Goal: Navigation & Orientation: Find specific page/section

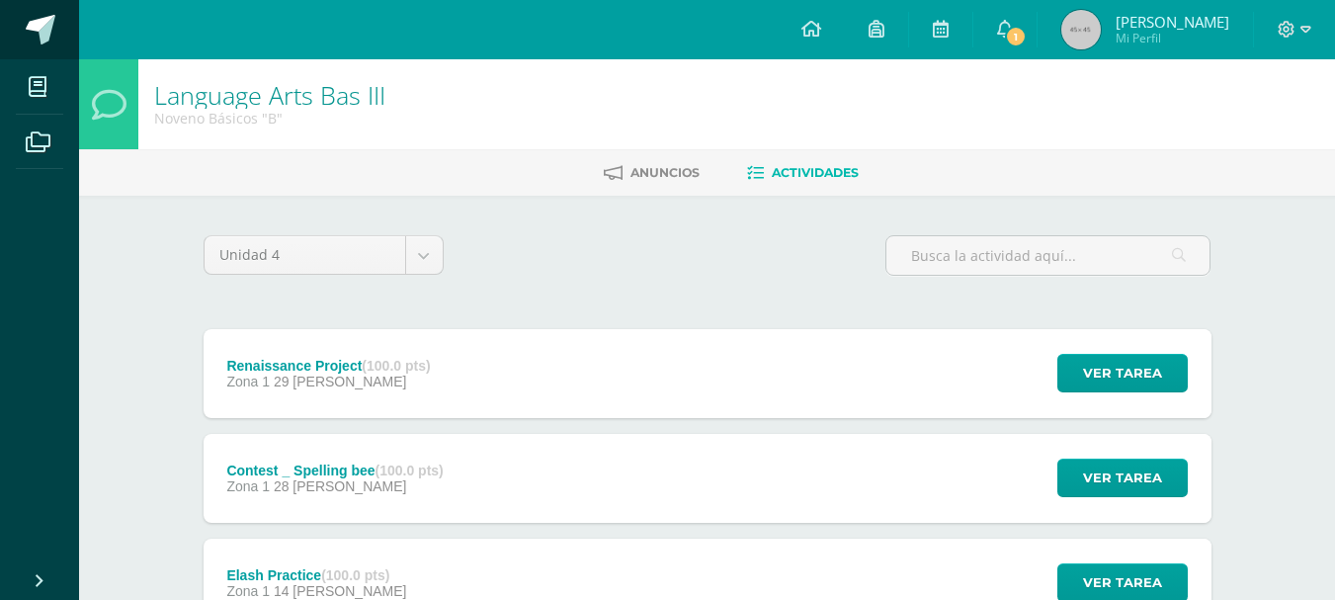
click at [30, 34] on span at bounding box center [41, 30] width 30 height 30
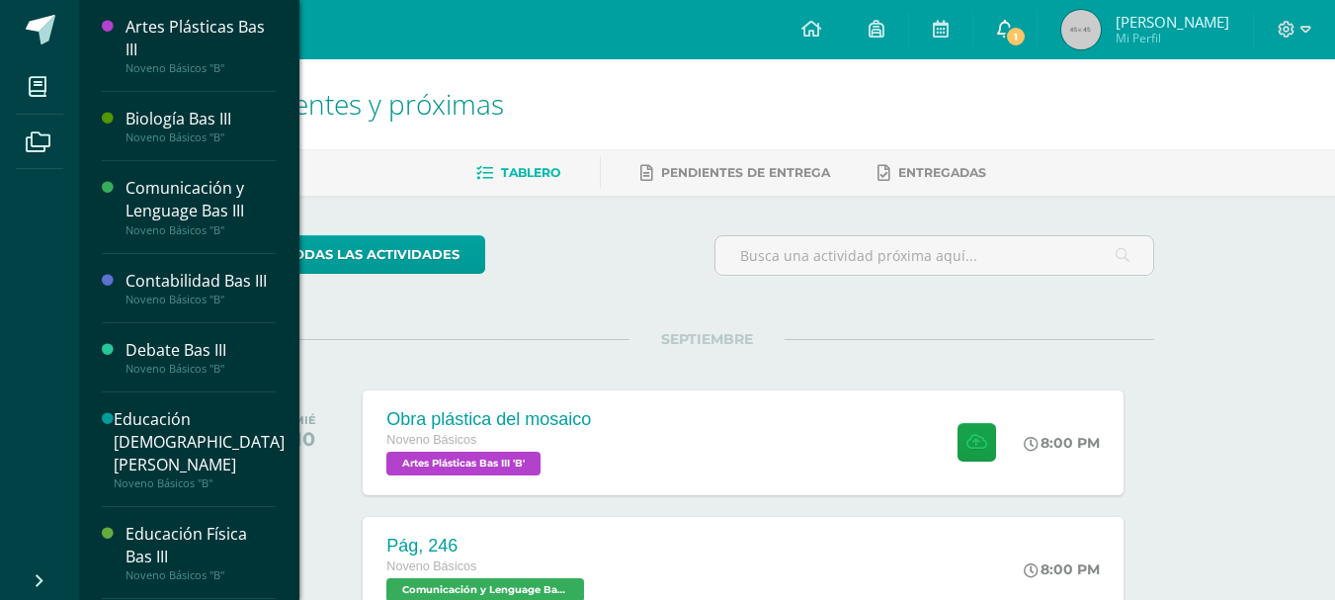
click at [1013, 29] on icon at bounding box center [1005, 29] width 16 height 18
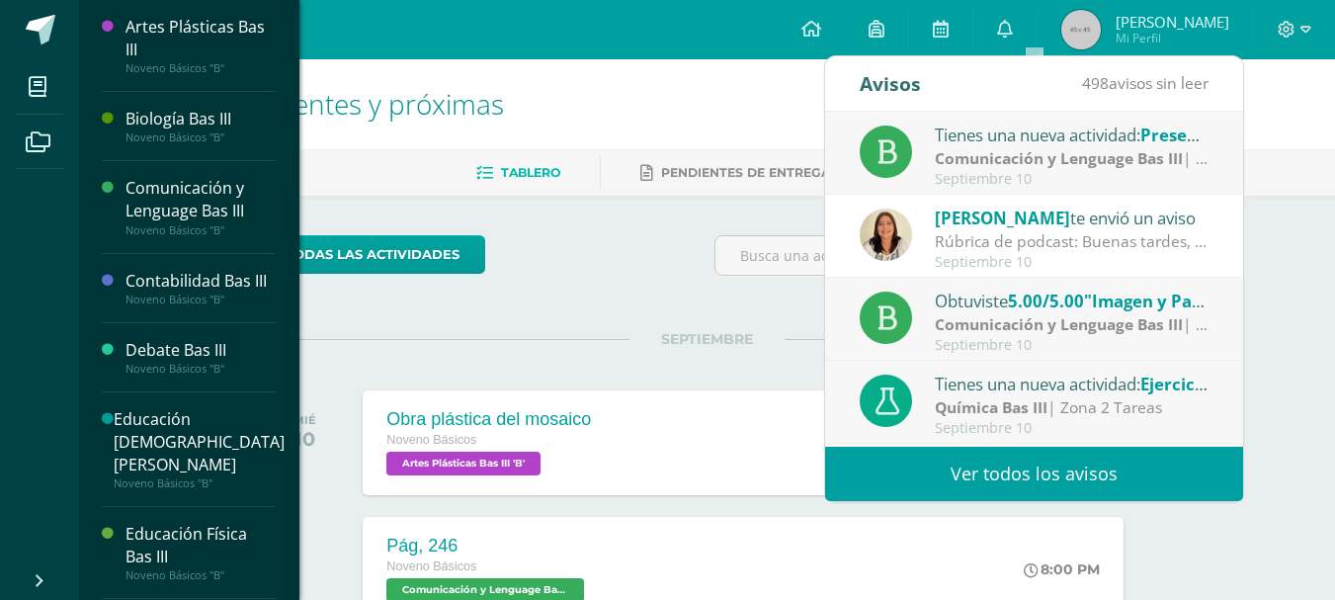
click at [1110, 166] on strong "Comunicación y Lenguage Bas III" at bounding box center [1059, 158] width 248 height 22
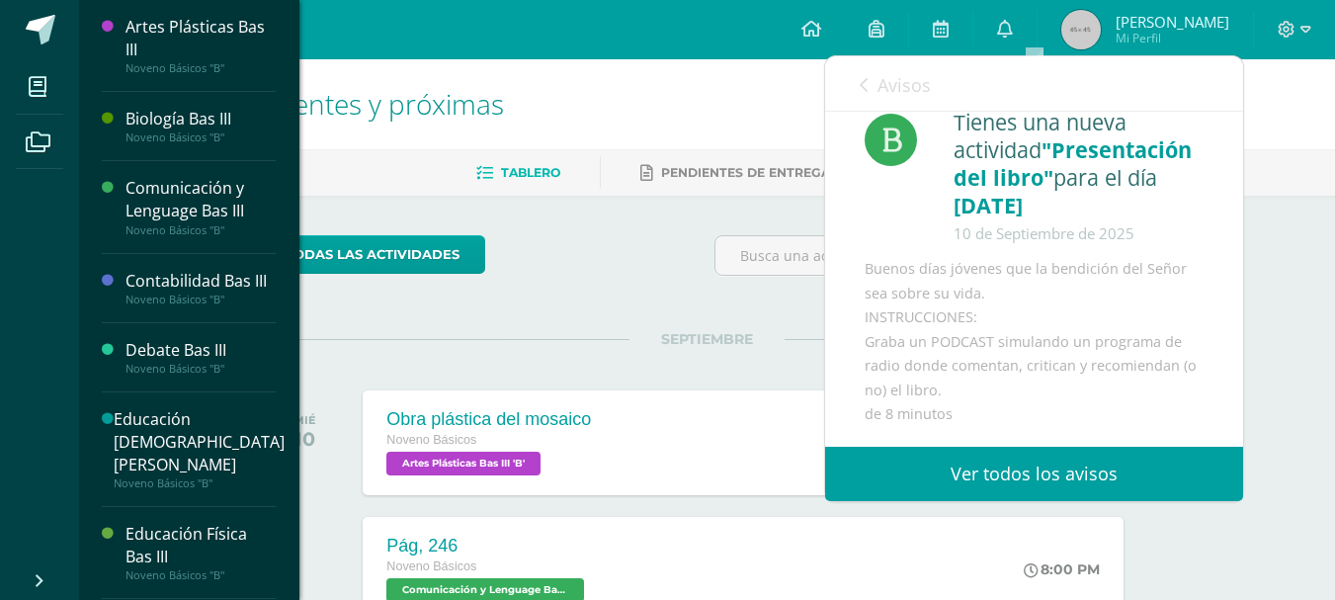
scroll to position [74, 0]
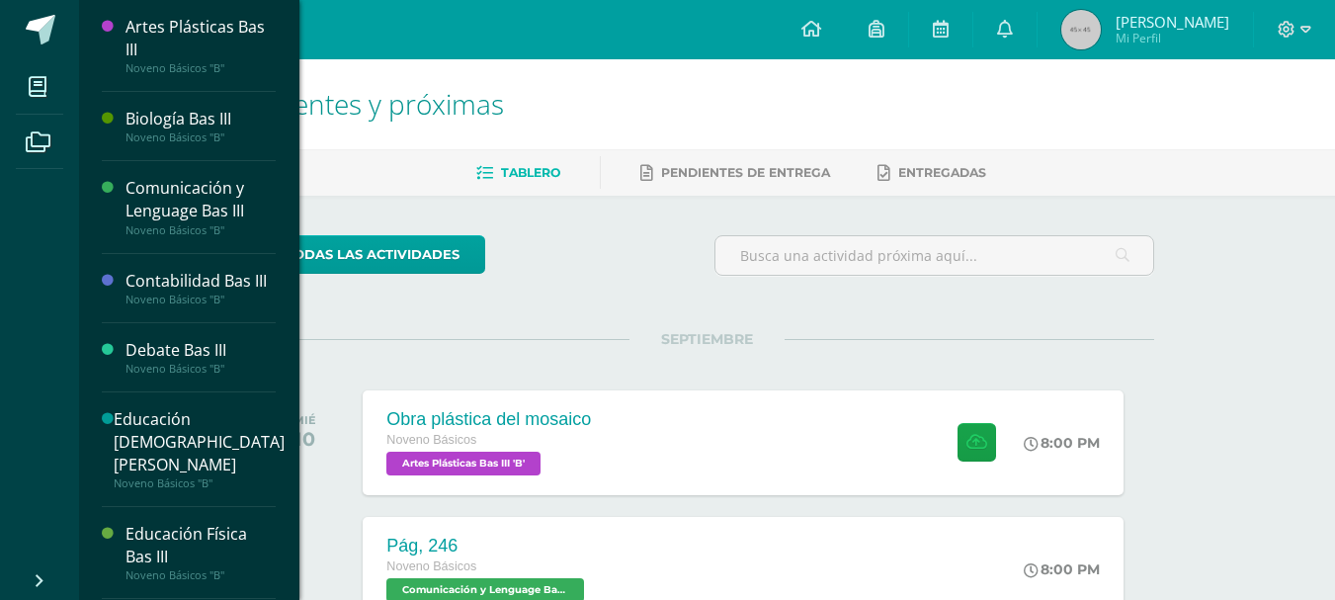
scroll to position [67, 0]
